Goal: Task Accomplishment & Management: Use online tool/utility

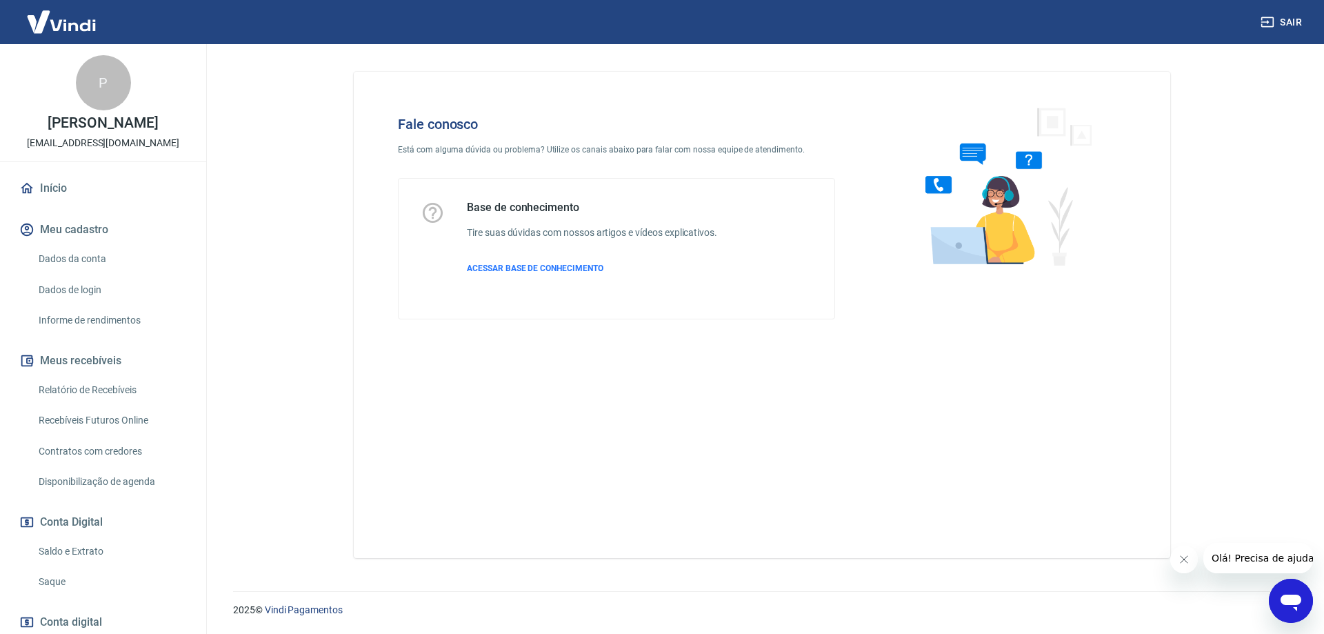
click at [1283, 592] on icon "Abrir janela de mensagens" at bounding box center [1290, 600] width 25 height 25
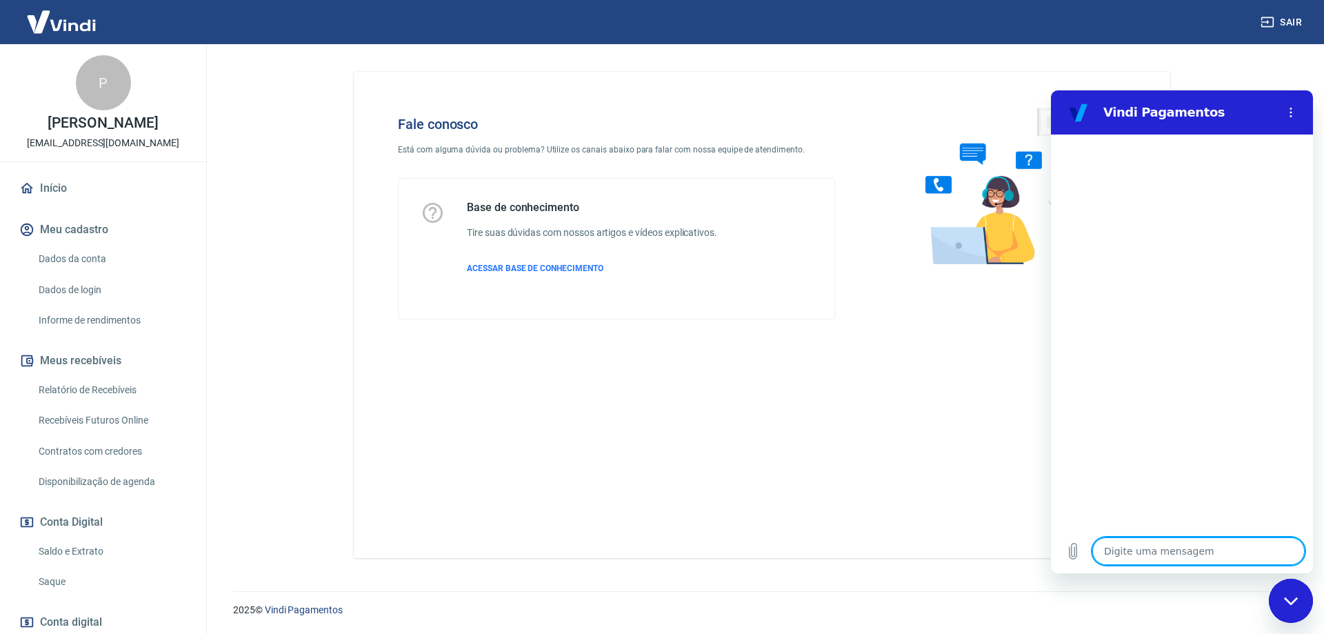
click at [64, 29] on img at bounding box center [62, 22] width 90 height 42
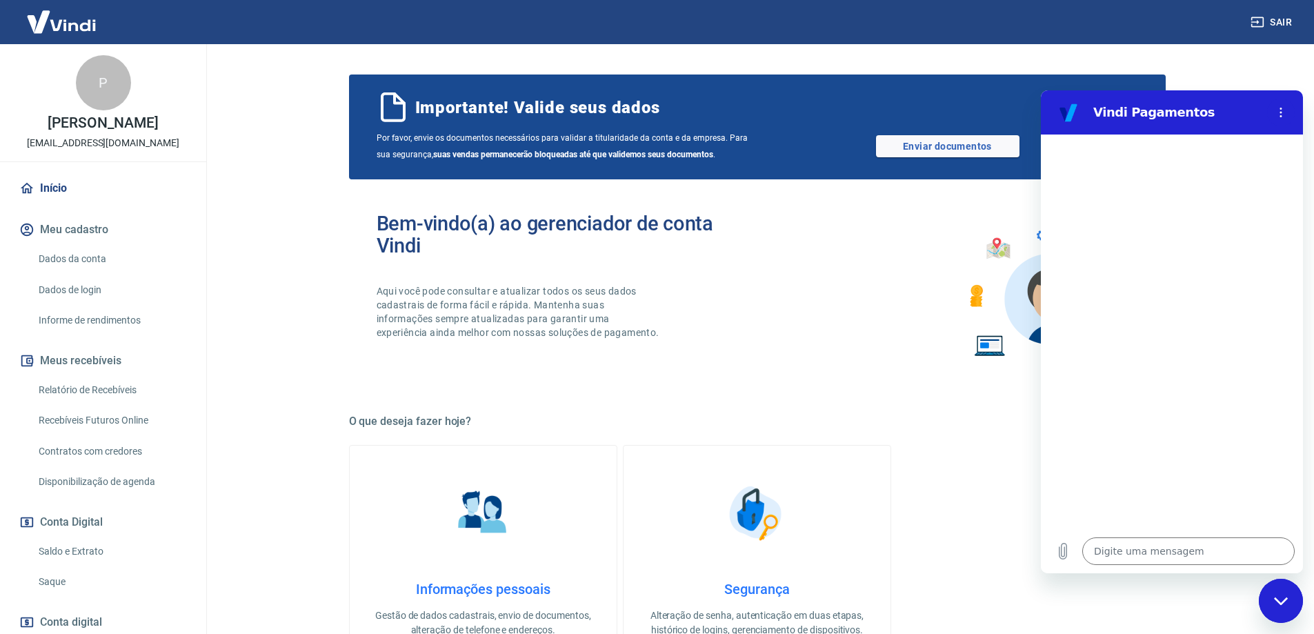
click at [62, 199] on link "Início" at bounding box center [103, 188] width 173 height 30
click at [48, 203] on link "Início" at bounding box center [103, 188] width 173 height 30
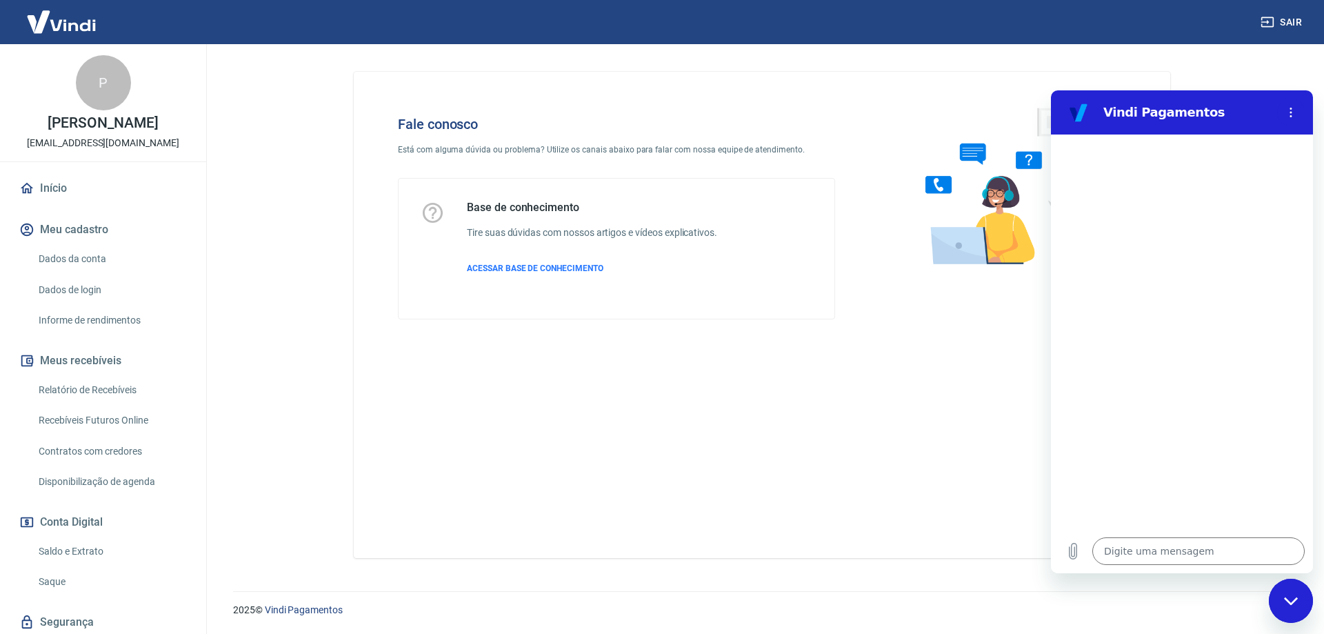
type textarea "x"
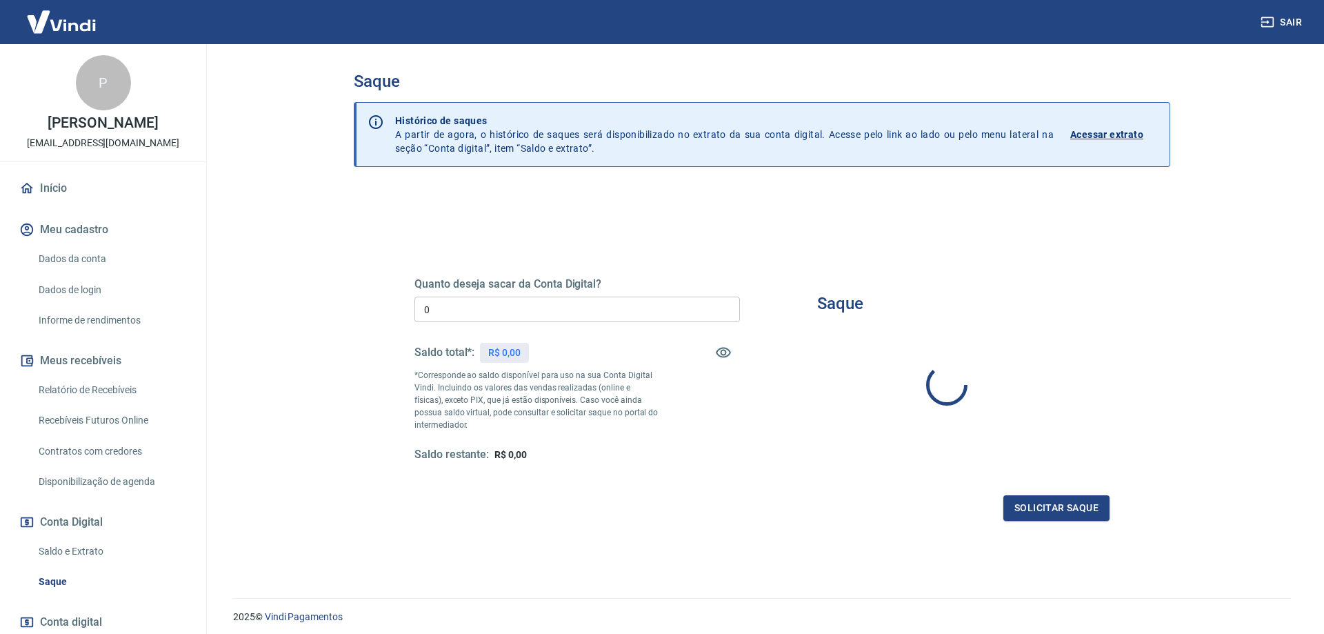
type input "R$ 0,00"
